Goal: Transaction & Acquisition: Purchase product/service

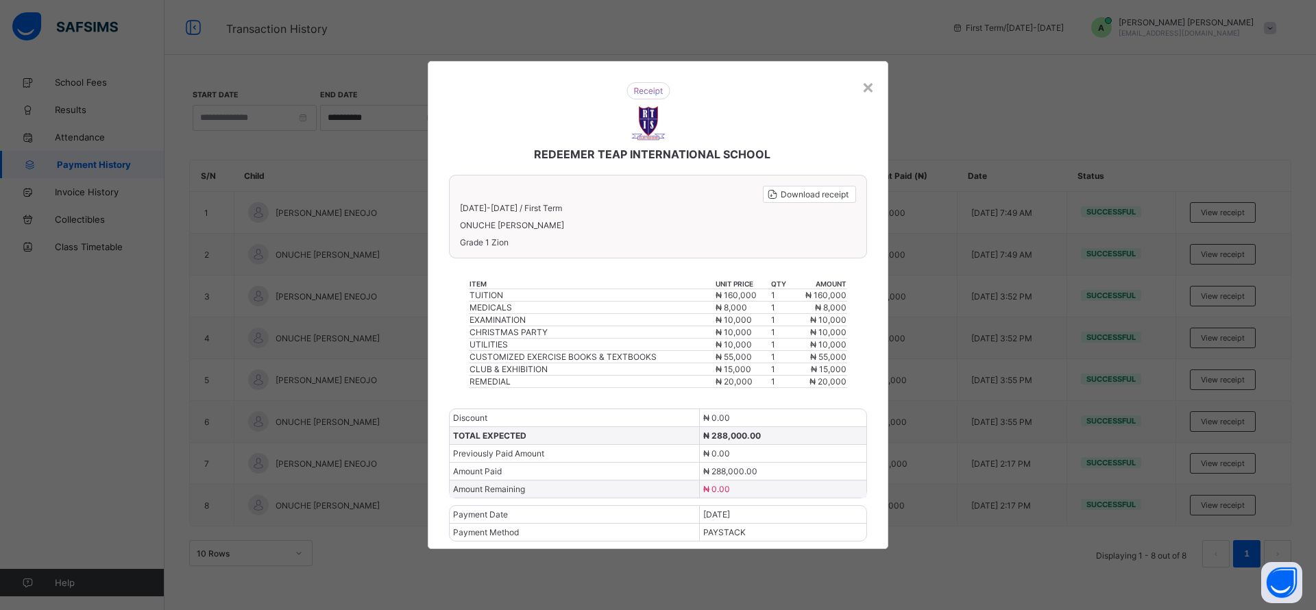
click at [866, 92] on div "×" at bounding box center [868, 86] width 13 height 23
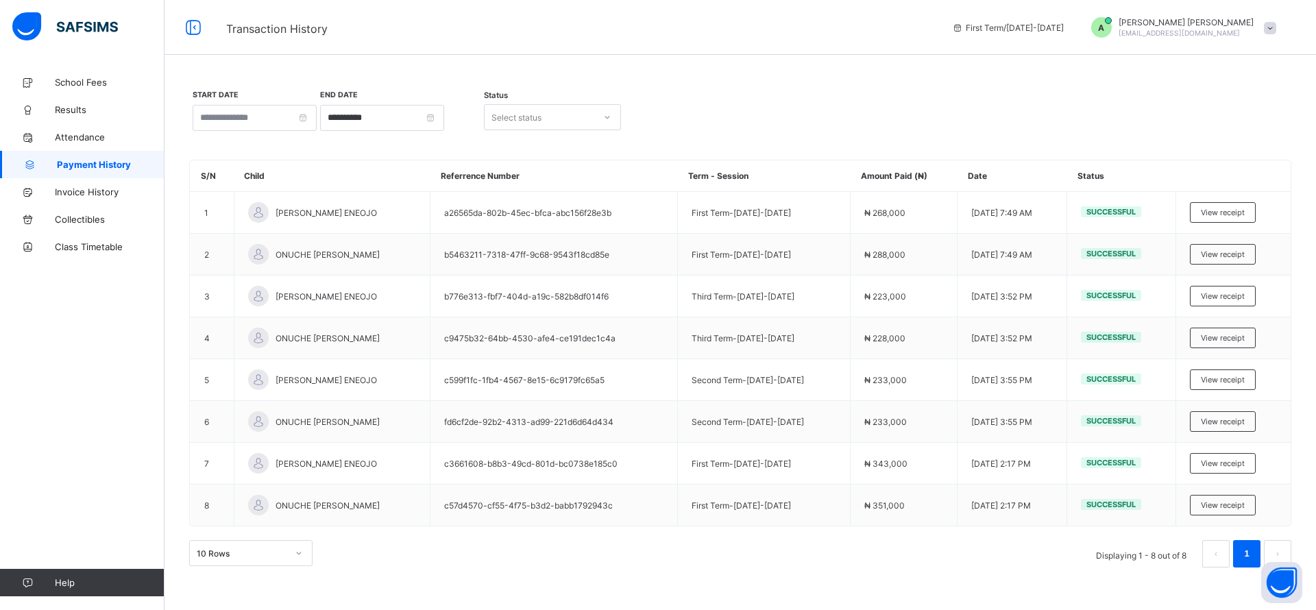
click at [1273, 26] on span at bounding box center [1270, 28] width 12 height 12
click at [1216, 130] on span "Logout" at bounding box center [1232, 134] width 91 height 16
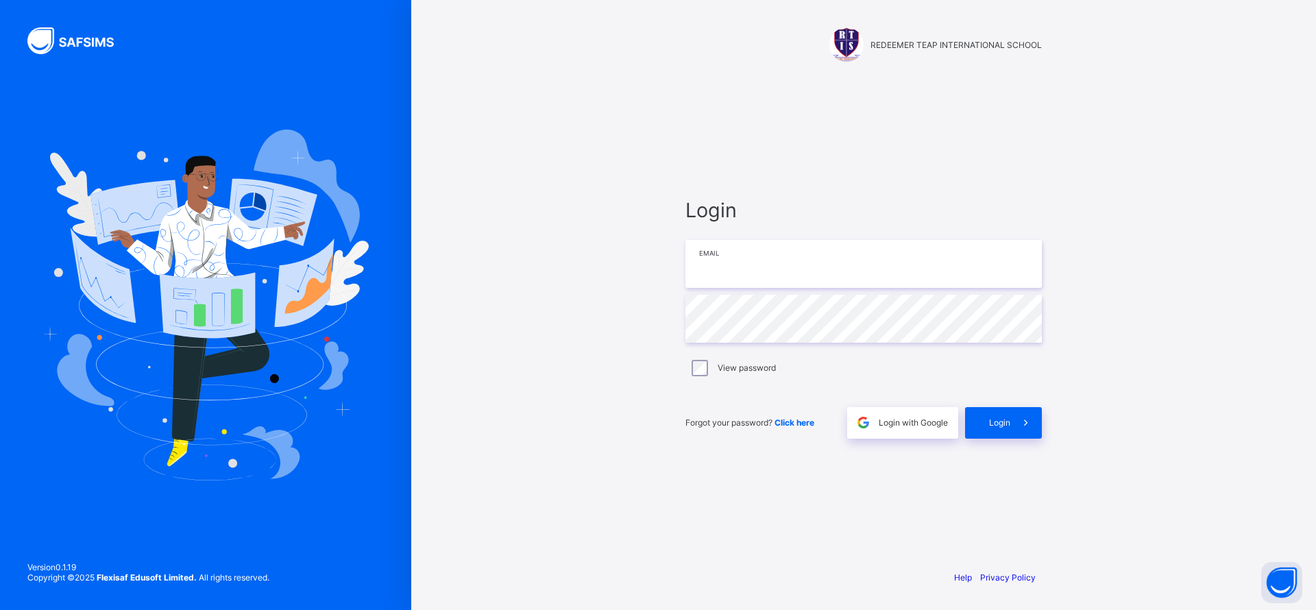
click at [865, 259] on input "email" at bounding box center [864, 264] width 357 height 48
paste input "**********"
type input "**********"
click at [1003, 418] on span "Login" at bounding box center [999, 423] width 21 height 10
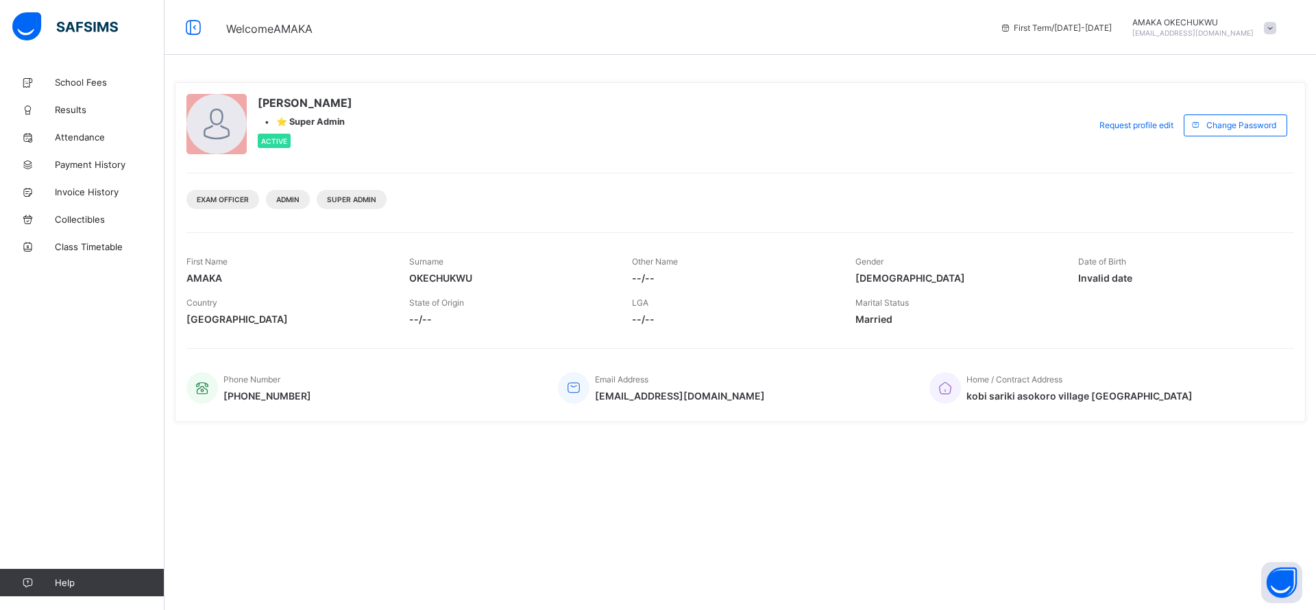
click at [87, 84] on span "School Fees" at bounding box center [110, 82] width 110 height 11
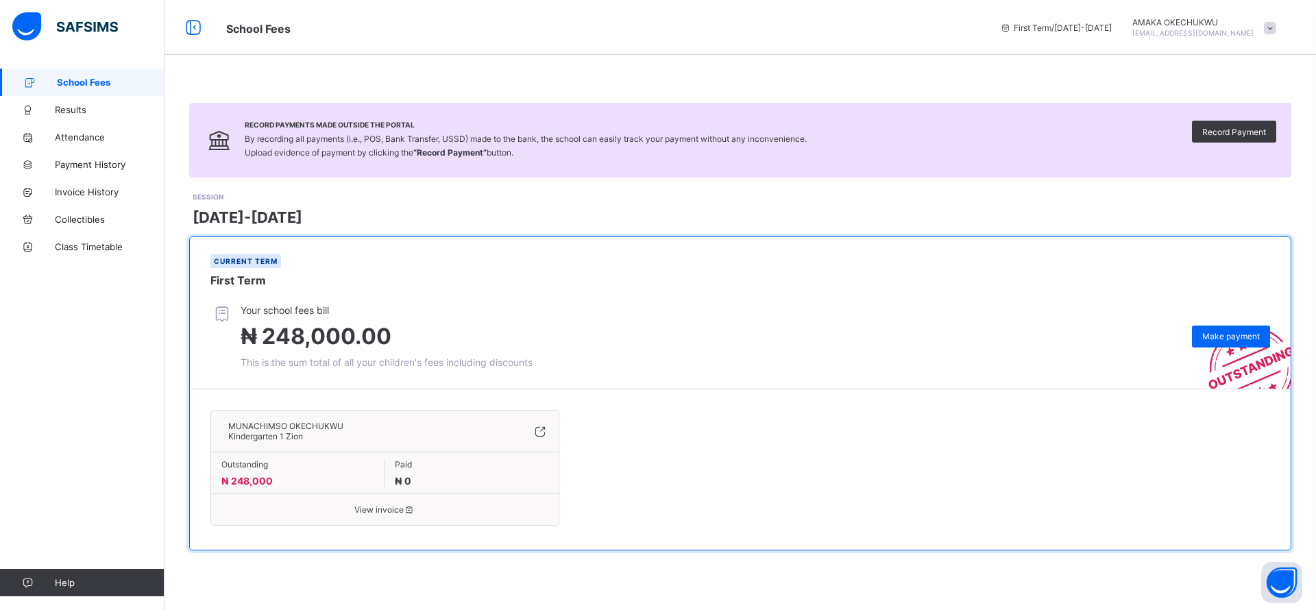
click at [31, 142] on link "Attendance" at bounding box center [82, 136] width 165 height 27
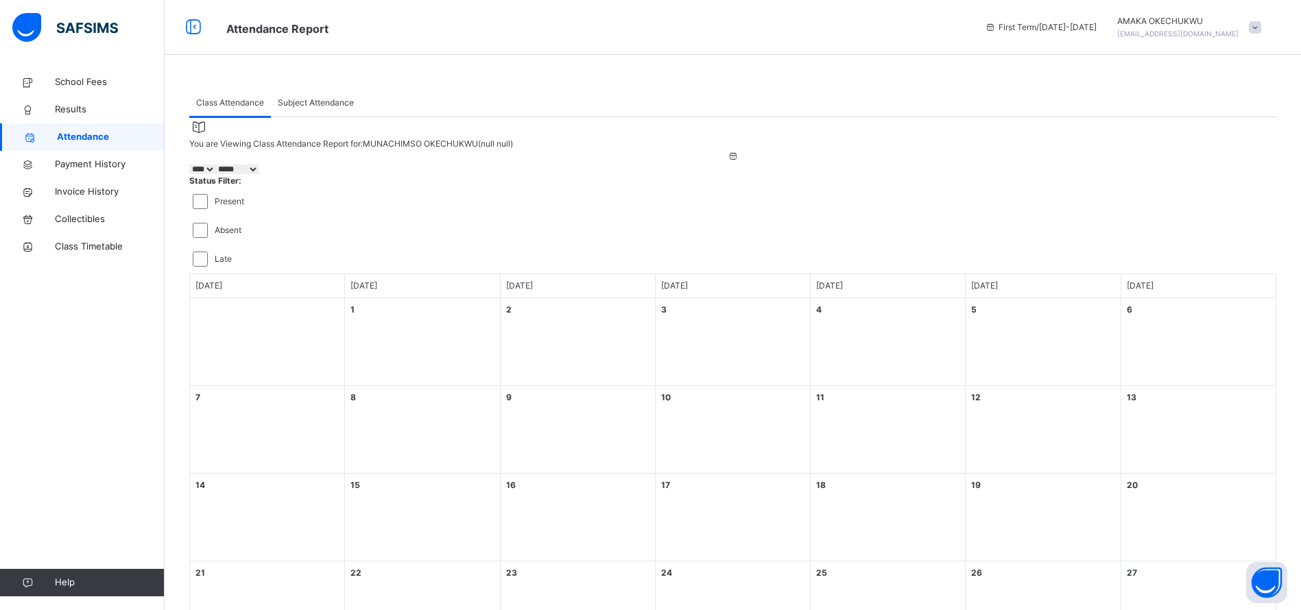
click at [94, 93] on link "School Fees" at bounding box center [82, 82] width 165 height 27
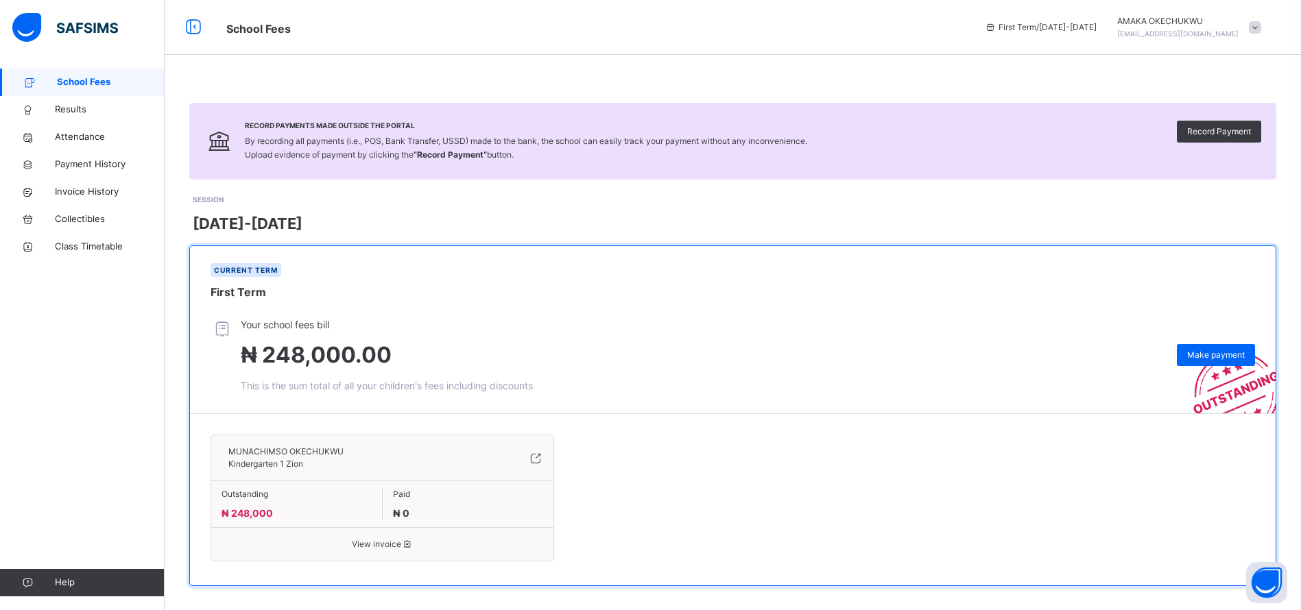
click at [398, 385] on span "This is the sum total of all your children's fees including discounts" at bounding box center [387, 386] width 292 height 12
click at [847, 391] on div "Your school fees bill ₦ 248,000.00 This is the sum total of all your children's…" at bounding box center [742, 354] width 1065 height 75
click at [543, 460] on icon at bounding box center [535, 458] width 15 height 16
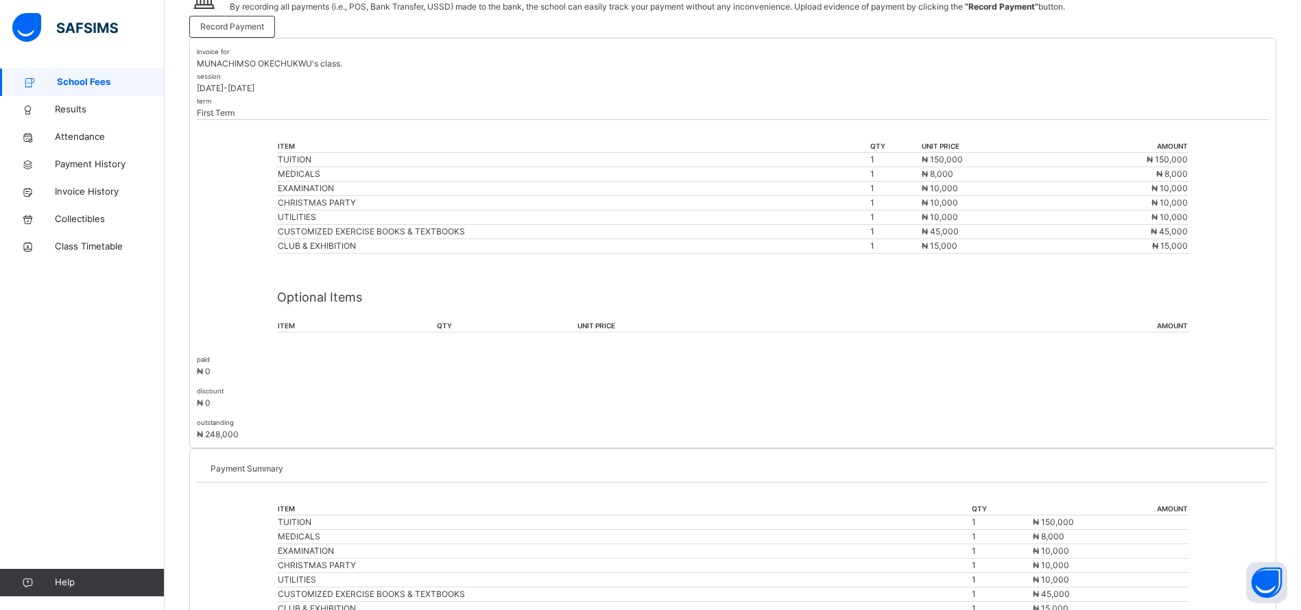
scroll to position [268, 0]
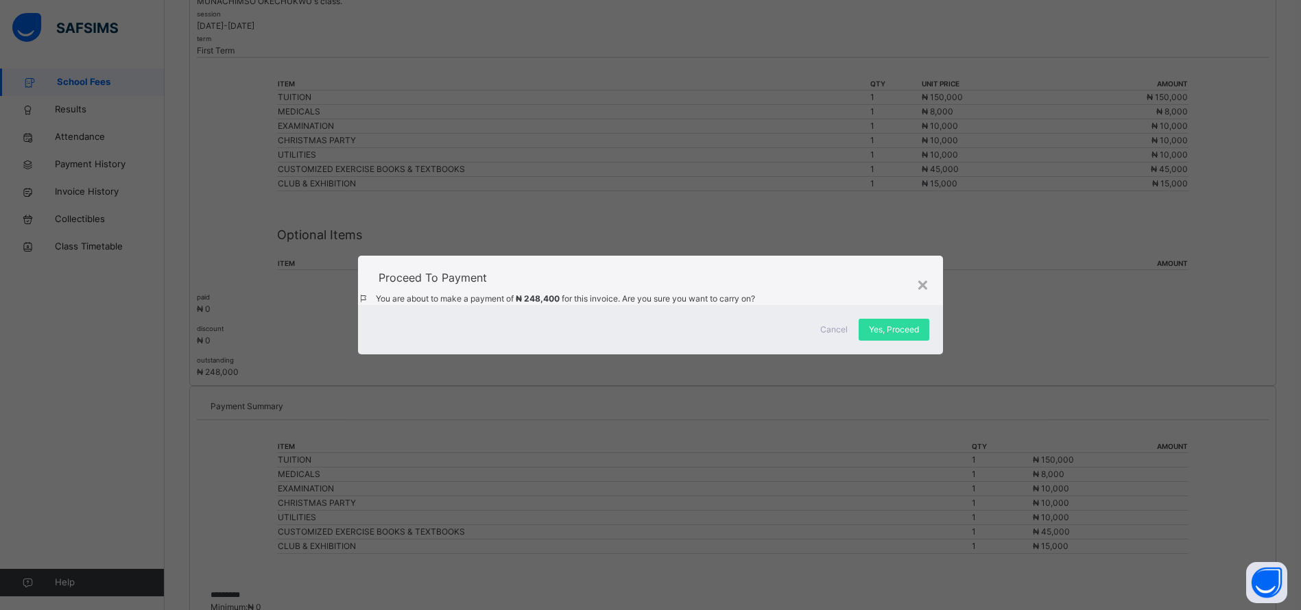
click at [888, 336] on span "Yes, Proceed" at bounding box center [894, 330] width 50 height 12
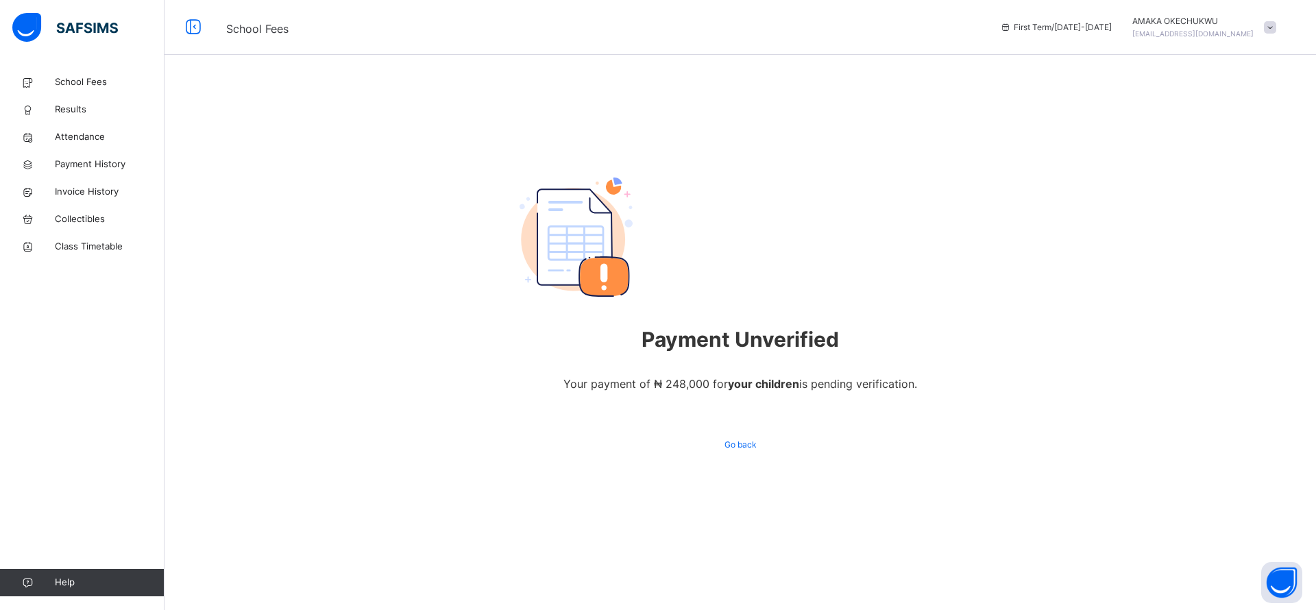
click at [69, 91] on link "School Fees" at bounding box center [82, 82] width 165 height 27
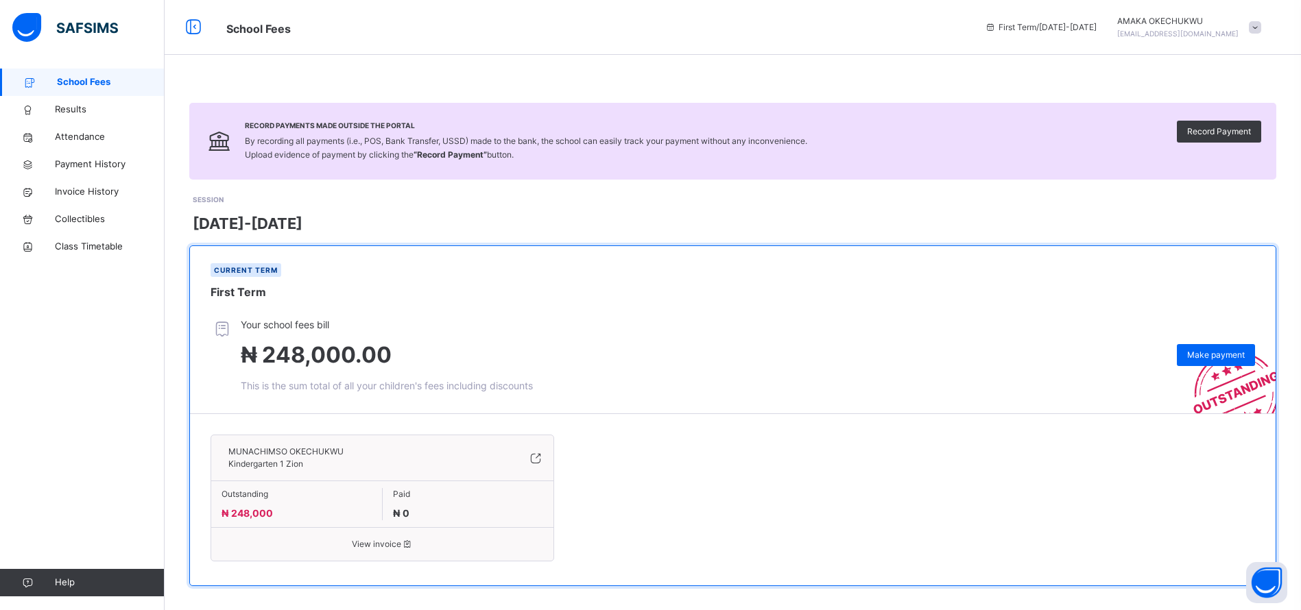
click at [1240, 356] on span "Make payment" at bounding box center [1216, 355] width 58 height 12
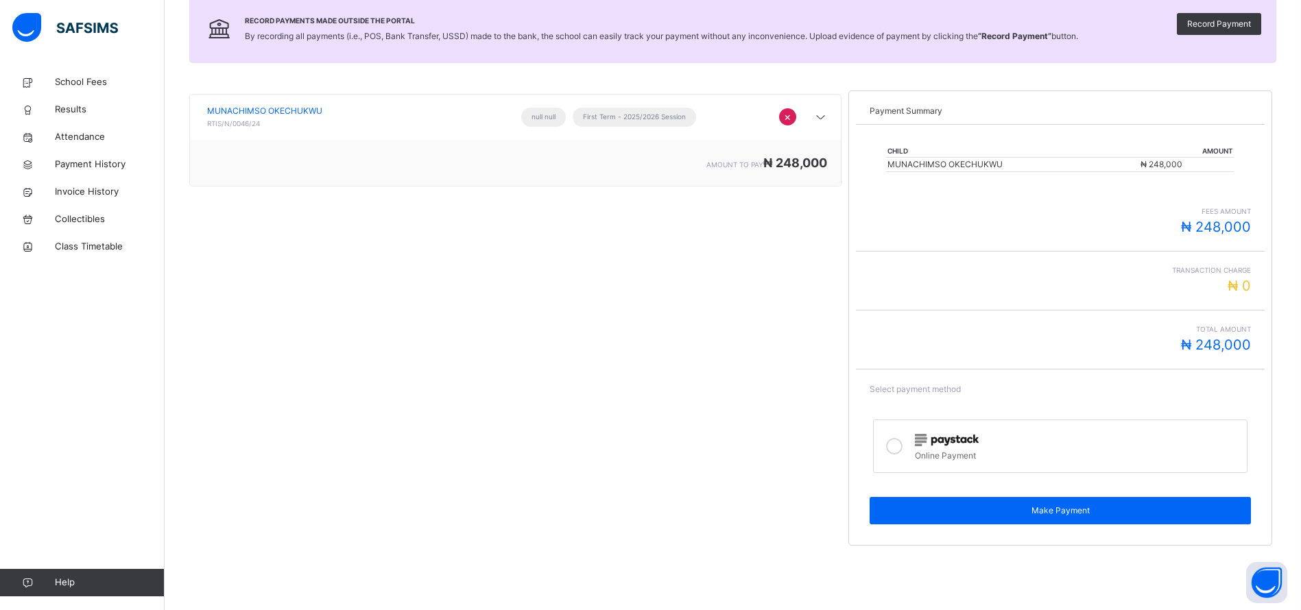
scroll to position [167, 0]
click at [967, 457] on div "Online Payment" at bounding box center [1077, 454] width 325 height 16
click at [1033, 515] on span "Make Payment" at bounding box center [1060, 510] width 361 height 12
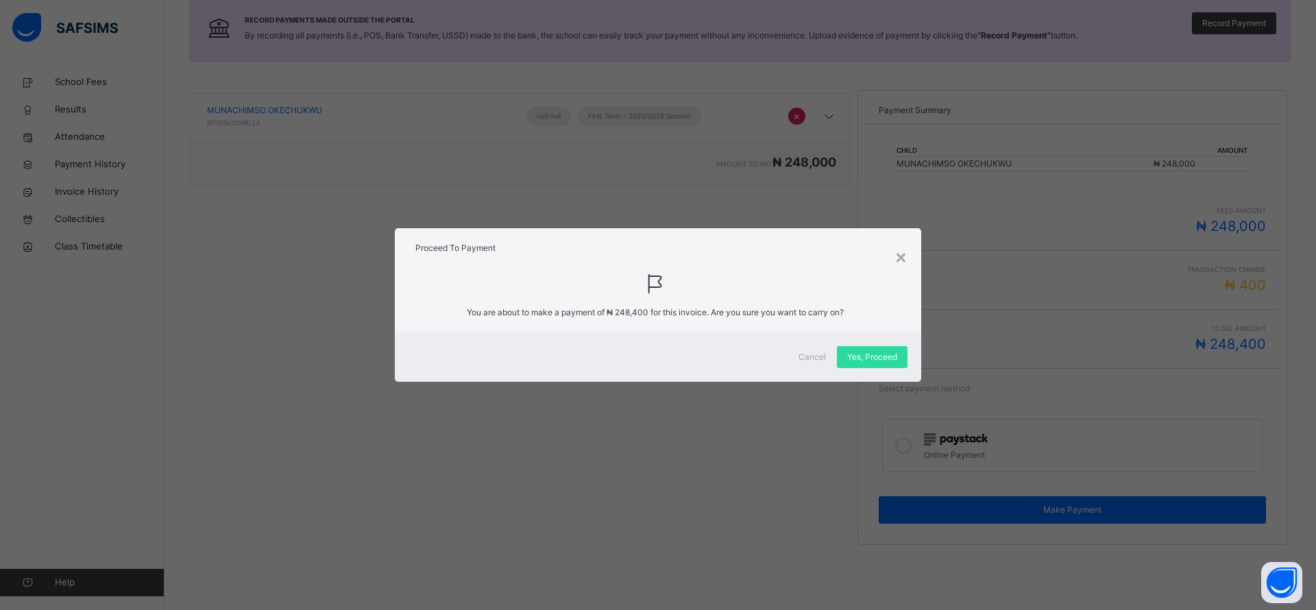
click at [877, 361] on span "Yes, Proceed" at bounding box center [872, 357] width 50 height 12
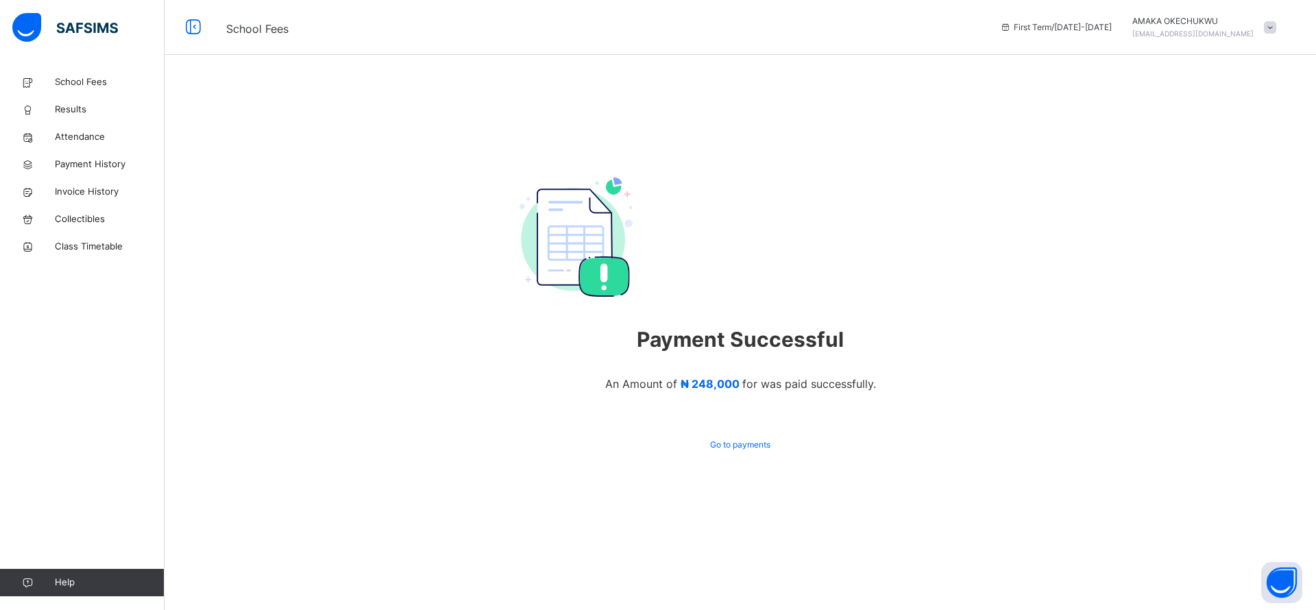
click at [91, 166] on span "Payment History" at bounding box center [110, 165] width 110 height 14
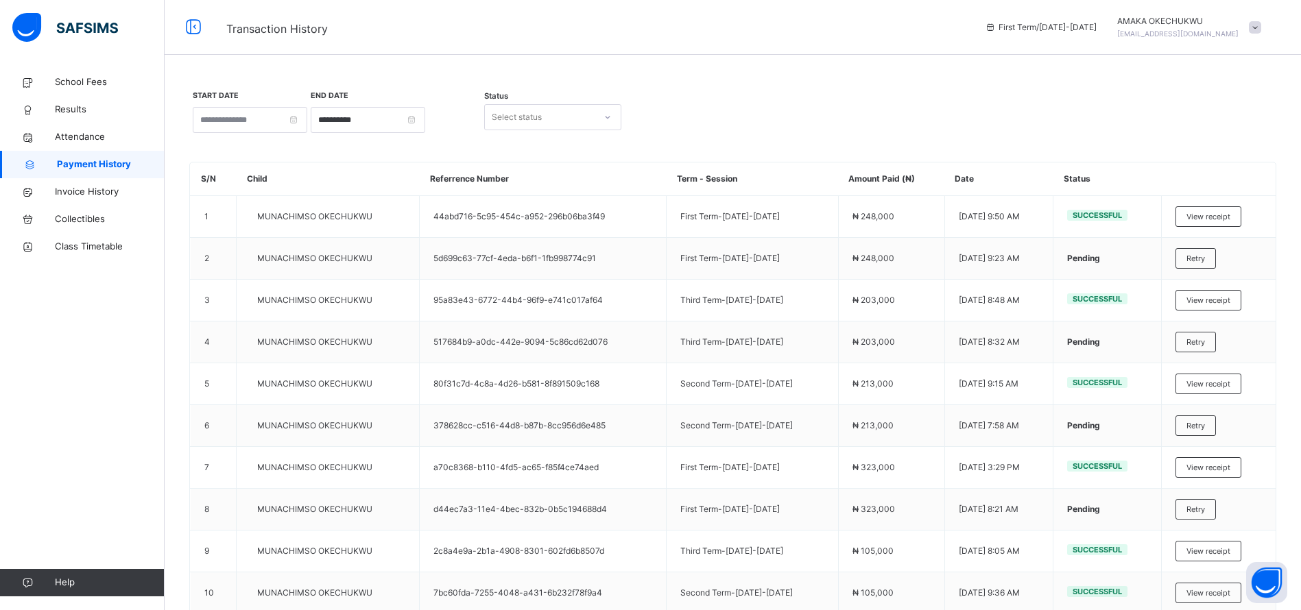
click at [1208, 221] on span "View receipt" at bounding box center [1208, 217] width 44 height 12
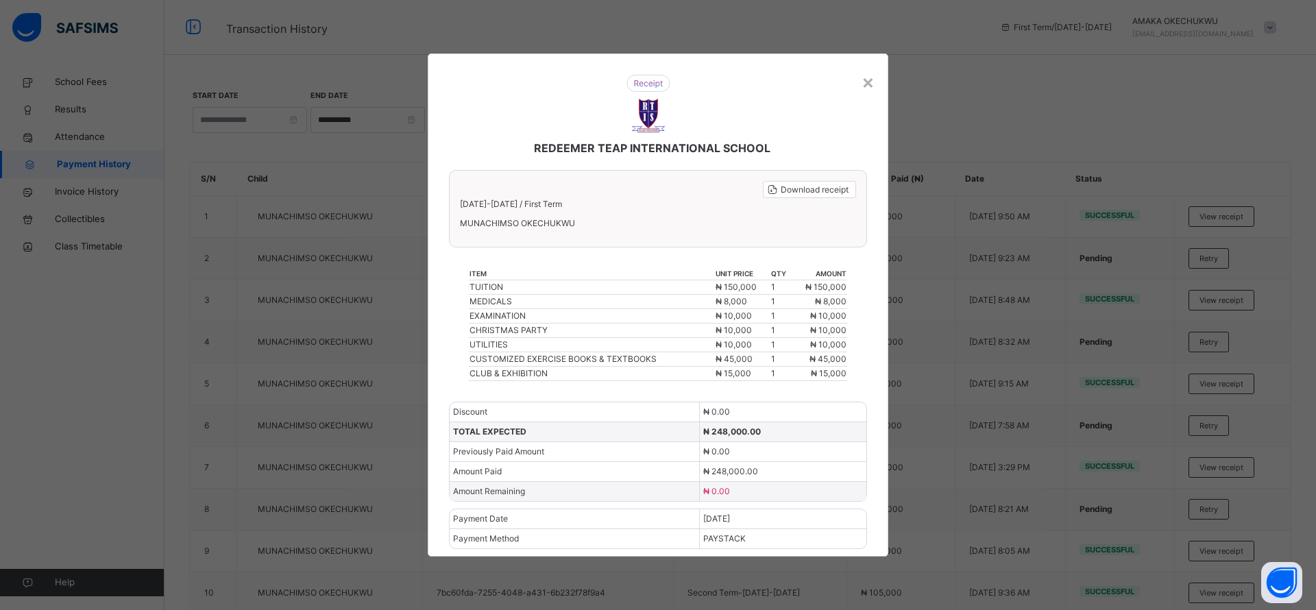
click at [817, 190] on span "Download receipt" at bounding box center [815, 190] width 68 height 12
click at [814, 193] on span "Download receipt" at bounding box center [815, 190] width 68 height 12
click at [871, 84] on div "×" at bounding box center [868, 81] width 13 height 29
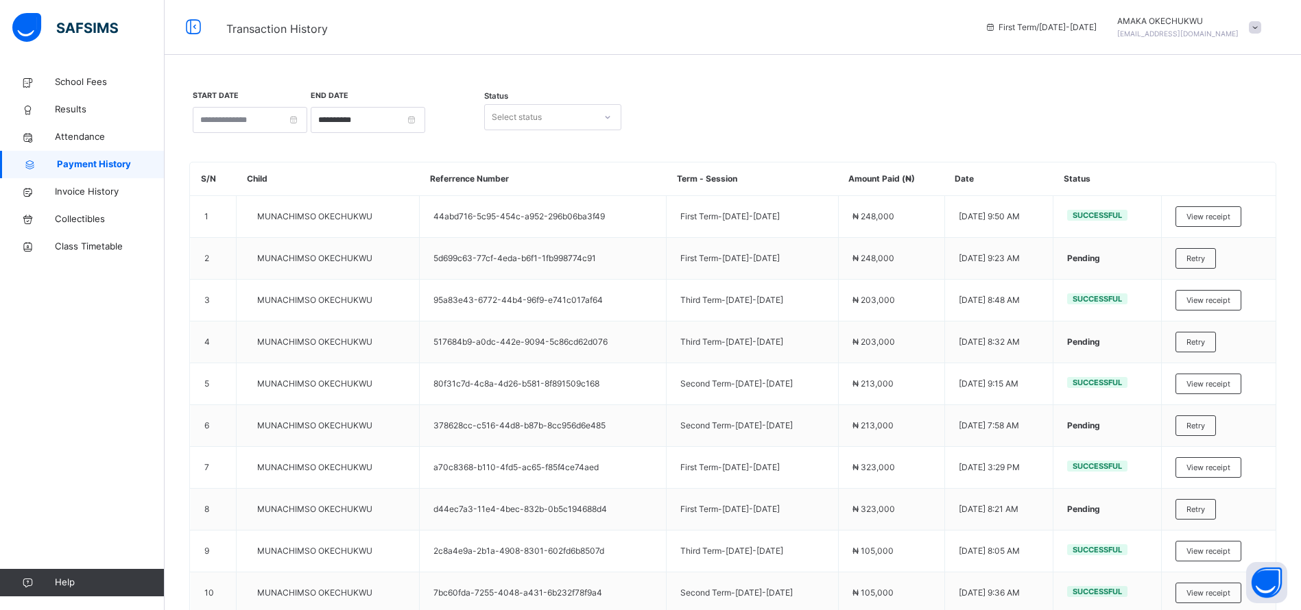
click at [1261, 25] on span at bounding box center [1255, 27] width 12 height 12
click at [1207, 136] on span "Logout" at bounding box center [1216, 145] width 91 height 19
